Goal: Task Accomplishment & Management: Use online tool/utility

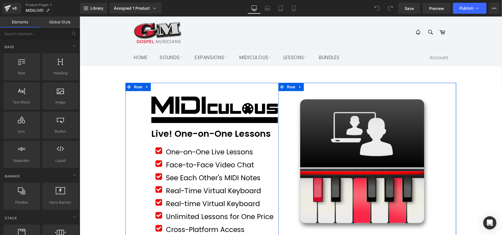
click at [290, 133] on div "Sale Off (P) Image Product Row Image Row Row" at bounding box center [367, 170] width 178 height 174
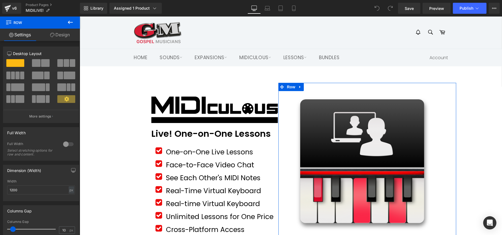
click at [51, 34] on icon at bounding box center [52, 35] width 4 height 4
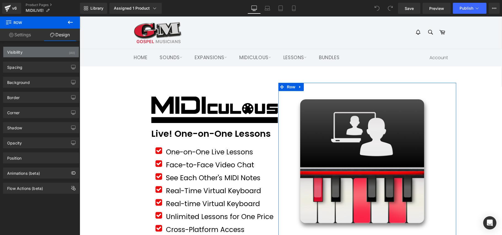
type input "0"
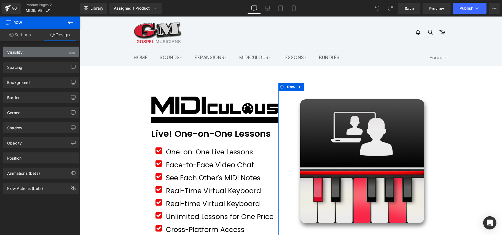
type input "69"
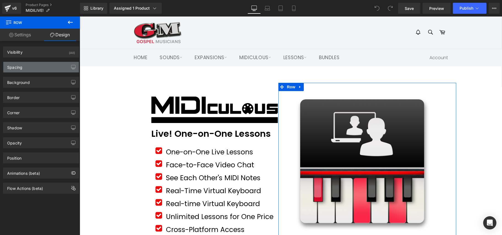
click at [48, 69] on div "Spacing" at bounding box center [40, 67] width 75 height 10
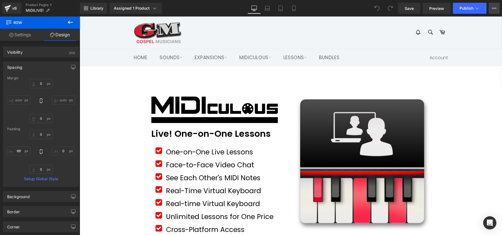
click at [492, 8] on icon at bounding box center [494, 8] width 4 height 4
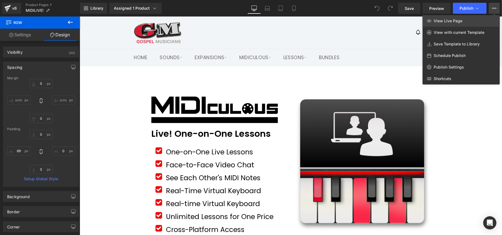
click at [478, 23] on link "View Live Page" at bounding box center [460, 21] width 77 height 12
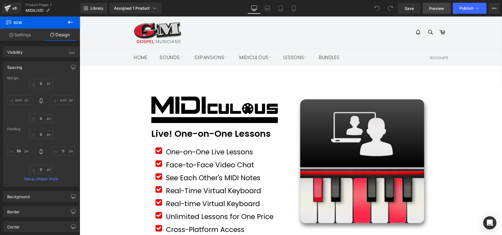
click at [430, 8] on span "Preview" at bounding box center [436, 9] width 15 height 6
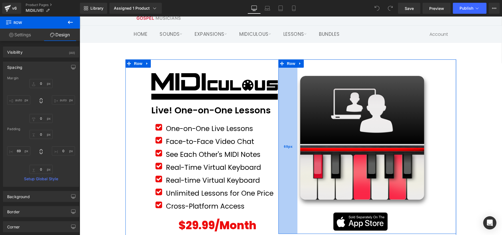
scroll to position [37, 0]
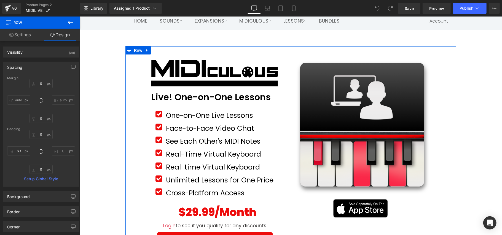
click at [132, 70] on div "Image Row Live! One-on-One Lessons Text Block Row Icon One-on-One Live Lessons …" at bounding box center [290, 169] width 331 height 246
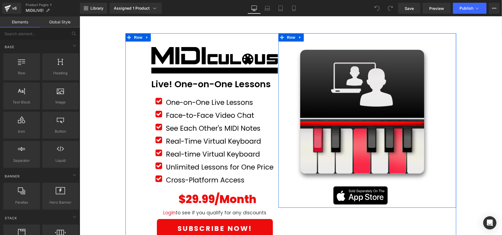
scroll to position [37, 0]
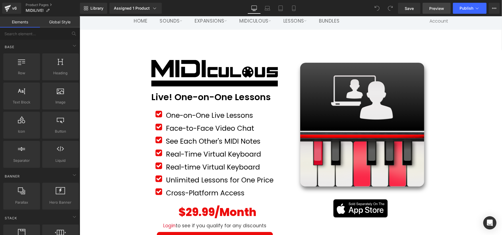
click at [429, 6] on link "Preview" at bounding box center [436, 8] width 28 height 11
click at [498, 7] on button "View Live Page View with current Template Save Template to Library Schedule Pub…" at bounding box center [493, 8] width 11 height 11
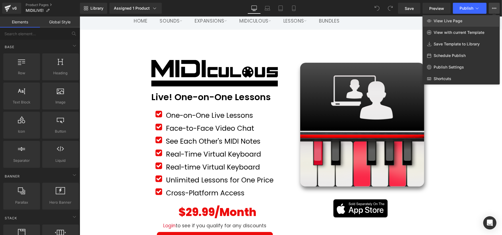
click at [452, 25] on link "View Live Page" at bounding box center [460, 21] width 77 height 12
